Goal: Task Accomplishment & Management: Manage account settings

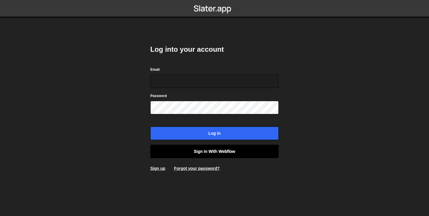
click at [236, 155] on link "Sign in with Webflow" at bounding box center [214, 151] width 128 height 13
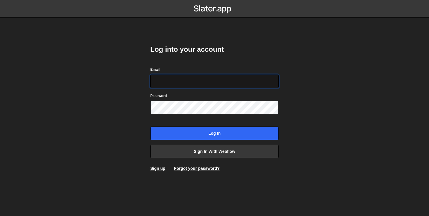
paste input "[EMAIL_ADDRESS][DOMAIN_NAME]"
type input "[EMAIL_ADDRESS][DOMAIN_NAME]"
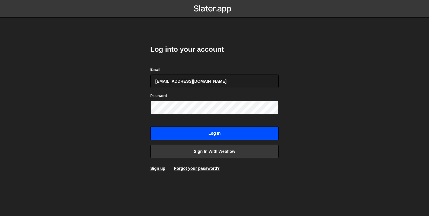
click at [214, 132] on input "Log in" at bounding box center [214, 132] width 128 height 13
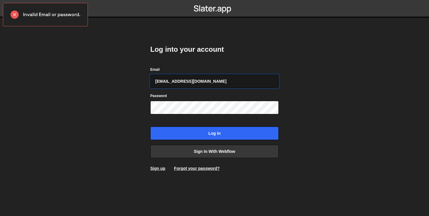
click at [237, 76] on input "[EMAIL_ADDRESS][DOMAIN_NAME]" at bounding box center [214, 80] width 128 height 13
click at [237, 79] on input "[EMAIL_ADDRESS][DOMAIN_NAME]" at bounding box center [214, 80] width 128 height 13
click at [163, 94] on label "Password" at bounding box center [158, 96] width 17 height 6
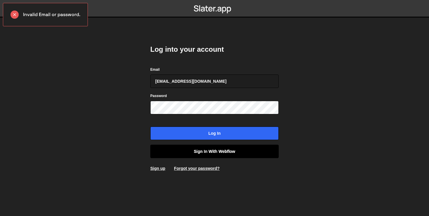
click at [205, 154] on link "Sign in with Webflow" at bounding box center [214, 151] width 128 height 13
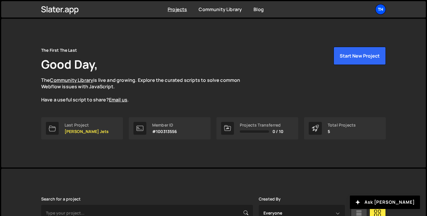
click at [381, 9] on div "Th" at bounding box center [380, 9] width 11 height 11
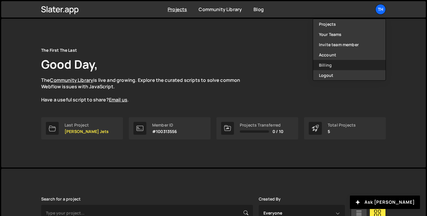
click at [332, 63] on link "Billing" at bounding box center [349, 65] width 72 height 10
